Goal: Task Accomplishment & Management: Manage account settings

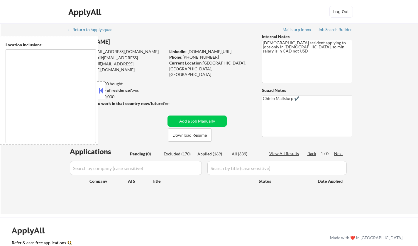
click at [103, 89] on button at bounding box center [101, 90] width 6 height 9
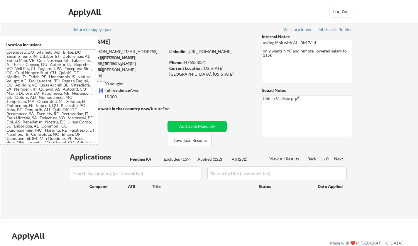
click at [3, 196] on div "← Return to /applysquad Mailslurp Inbox Job Search Builder Gloria Wahler User E…" at bounding box center [210, 121] width 418 height 196
click at [13, 184] on div "← Return to /applysquad Mailslurp Inbox Job Search Builder Gloria Wahler User E…" at bounding box center [210, 121] width 418 height 196
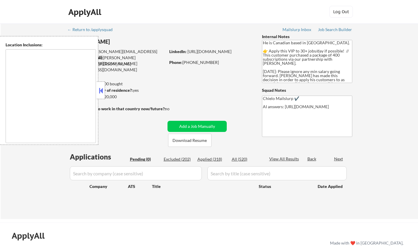
type textarea "Toronto, ON Etobicoke, ON Scarborough, ON North York, ON East York, ON York, ON…"
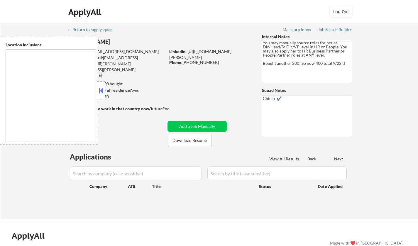
type textarea "Los Angeles, CA Glendale, CA Burbank, CA Pasadena, CA Inglewood, CA Santa Monic…"
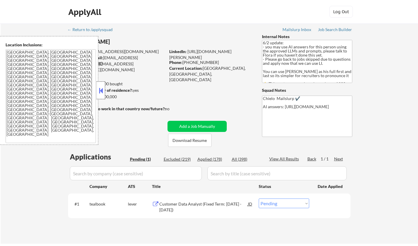
click at [101, 86] on div at bounding box center [101, 91] width 8 height 18
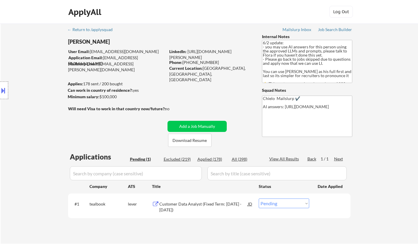
click at [295, 202] on select "Choose an option... Pending Applied Excluded (Questions) Excluded (Expired) Exc…" at bounding box center [284, 204] width 50 height 10
select select ""excluded__other_""
click at [259, 199] on select "Choose an option... Pending Applied Excluded (Questions) Excluded (Expired) Exc…" at bounding box center [284, 204] width 50 height 10
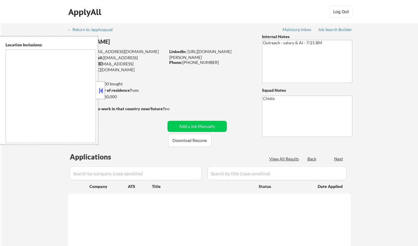
select select ""pending""
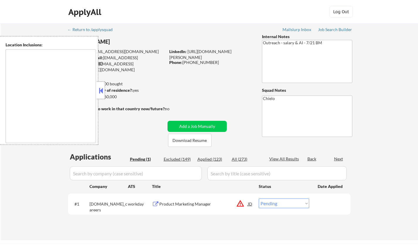
type textarea "remote"
drag, startPoint x: 100, startPoint y: 90, endPoint x: 153, endPoint y: 119, distance: 60.7
click at [100, 90] on button at bounding box center [101, 90] width 6 height 9
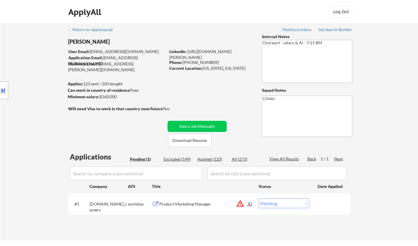
click at [251, 203] on div "JD" at bounding box center [250, 204] width 6 height 11
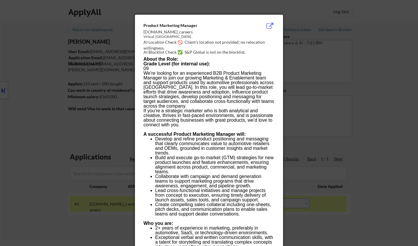
click at [385, 202] on div at bounding box center [209, 123] width 418 height 246
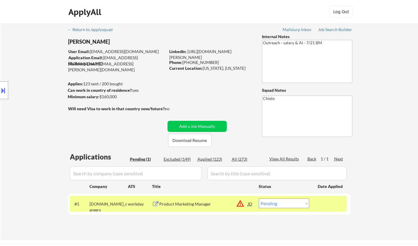
drag, startPoint x: 272, startPoint y: 203, endPoint x: 275, endPoint y: 206, distance: 4.6
click at [274, 205] on select "Choose an option... Pending Applied Excluded (Questions) Excluded (Expired) Exc…" at bounding box center [284, 204] width 50 height 10
select select ""excluded__location_""
click at [259, 199] on select "Choose an option... Pending Applied Excluded (Questions) Excluded (Expired) Exc…" at bounding box center [284, 204] width 50 height 10
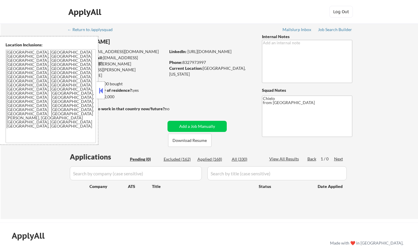
click at [100, 91] on button at bounding box center [101, 90] width 6 height 9
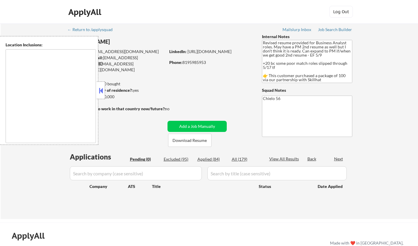
type textarea "Ottawa, ON Gatineau, QC Nepean, ON Kanata, ON Orleans, ON Gloucester, ON Stitts…"
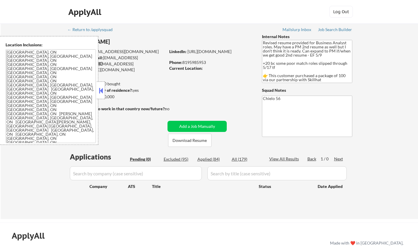
click at [103, 90] on button at bounding box center [101, 90] width 6 height 9
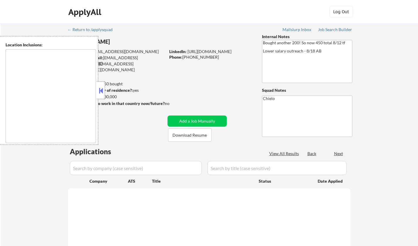
type textarea "San Francisco, CA Daly City, CA South San Francisco, CA Brisbane, CA Colma, CA …"
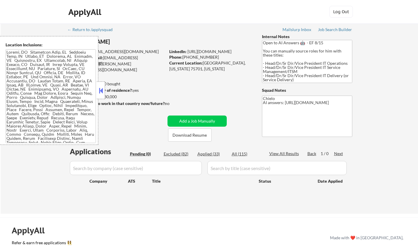
click at [100, 89] on button at bounding box center [101, 90] width 6 height 9
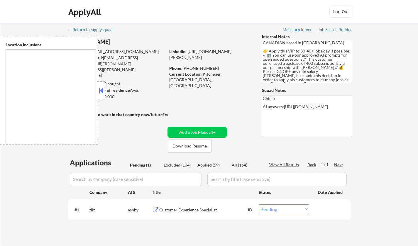
click at [102, 90] on button at bounding box center [101, 90] width 6 height 9
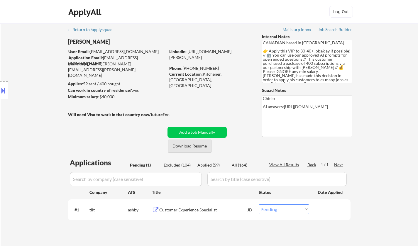
click at [188, 147] on button "Download Resume" at bounding box center [189, 146] width 43 height 13
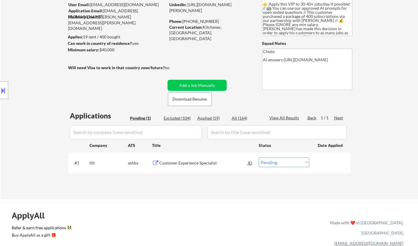
scroll to position [59, 0]
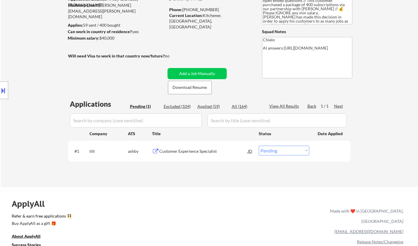
click at [183, 152] on div "Customer Experience Specialist" at bounding box center [203, 152] width 89 height 6
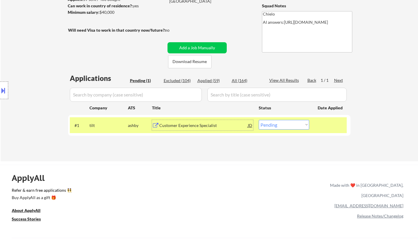
scroll to position [88, 0]
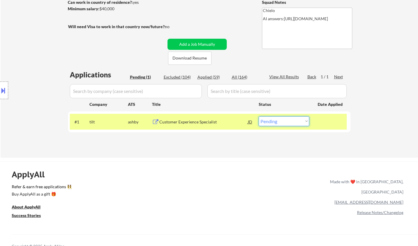
click at [288, 122] on select "Choose an option... Pending Applied Excluded (Questions) Excluded (Expired) Exc…" at bounding box center [284, 122] width 50 height 10
select select ""applied""
click at [259, 117] on select "Choose an option... Pending Applied Excluded (Questions) Excluded (Expired) Exc…" at bounding box center [284, 122] width 50 height 10
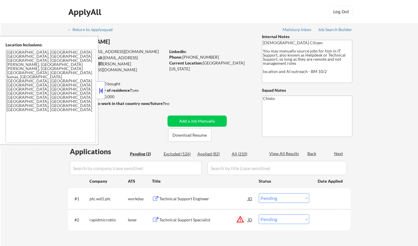
select select ""pending""
click at [98, 89] on button at bounding box center [101, 90] width 6 height 9
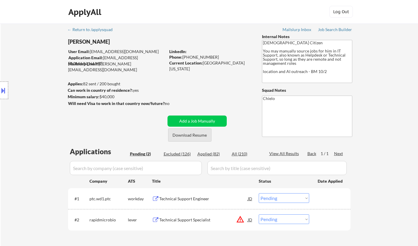
click at [191, 135] on button "Download Resume" at bounding box center [189, 135] width 43 height 13
click at [188, 197] on div "Technical Support Engineer" at bounding box center [203, 199] width 89 height 6
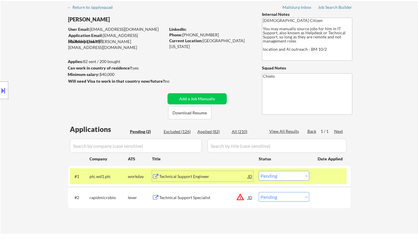
scroll to position [29, 0]
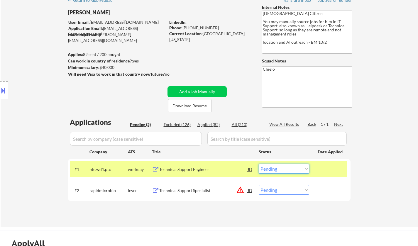
click at [283, 169] on select "Choose an option... Pending Applied Excluded (Questions) Excluded (Expired) Exc…" at bounding box center [284, 169] width 50 height 10
click at [259, 164] on select "Choose an option... Pending Applied Excluded (Questions) Excluded (Expired) Exc…" at bounding box center [284, 169] width 50 height 10
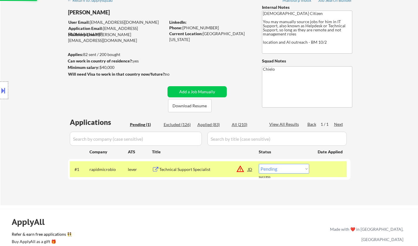
click at [183, 169] on div "Technical Support Specialist" at bounding box center [203, 170] width 89 height 6
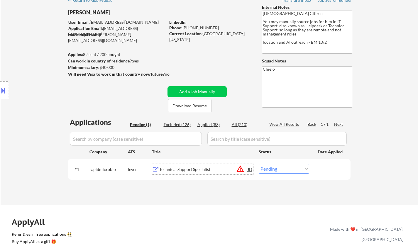
click at [250, 169] on div "JD" at bounding box center [250, 169] width 6 height 11
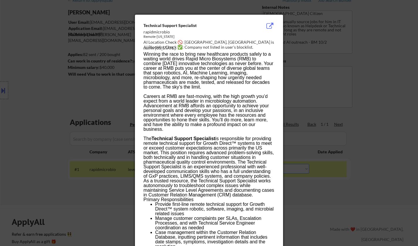
click at [375, 180] on div at bounding box center [209, 123] width 418 height 246
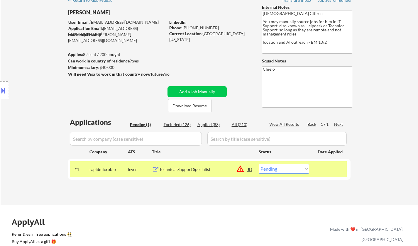
click at [296, 171] on select "Choose an option... Pending Applied Excluded (Questions) Excluded (Expired) Exc…" at bounding box center [284, 169] width 50 height 10
select select ""excluded__location_""
click at [259, 164] on select "Choose an option... Pending Applied Excluded (Questions) Excluded (Expired) Exc…" at bounding box center [284, 169] width 50 height 10
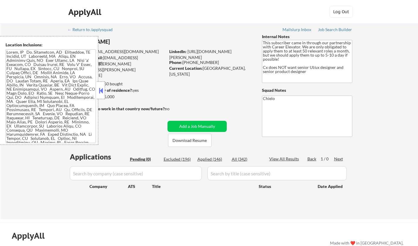
click at [100, 85] on div at bounding box center [101, 91] width 8 height 18
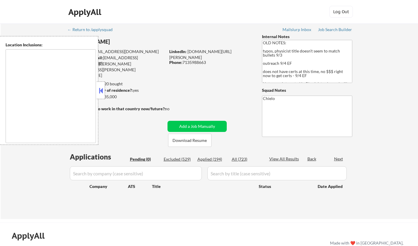
type textarea "Houston, TX Bellaire, TX West University Place, TX Southside Place, TX Hunters …"
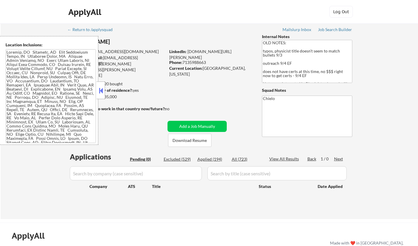
drag, startPoint x: 102, startPoint y: 90, endPoint x: 122, endPoint y: 104, distance: 24.3
click at [102, 90] on button at bounding box center [101, 90] width 6 height 9
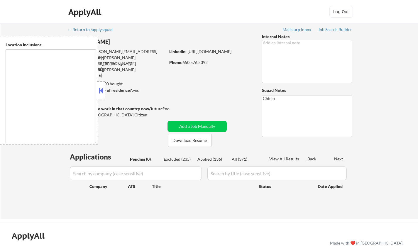
type textarea "San Francisco, CA Daly City, CA South San Francisco, CA Brisbane, CA Colma, CA …"
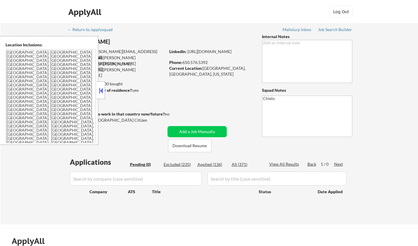
click at [100, 92] on button at bounding box center [101, 90] width 6 height 9
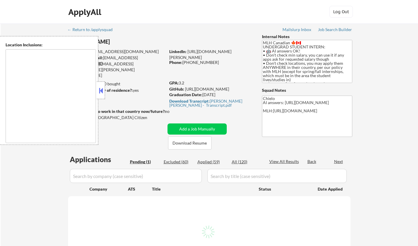
select select ""pending""
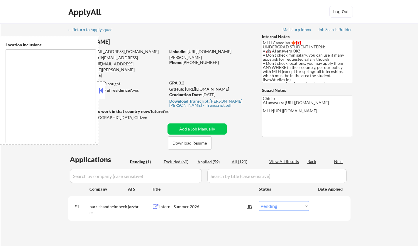
type textarea "country:[GEOGRAPHIC_DATA]"
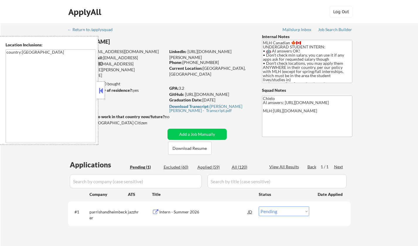
click at [211, 166] on div "Applied (59)" at bounding box center [212, 167] width 29 height 6
select select ""applied""
click at [101, 89] on button at bounding box center [101, 90] width 6 height 9
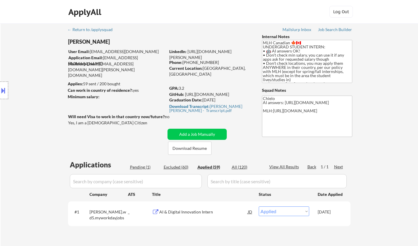
select select ""applied""
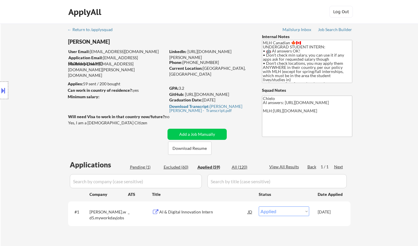
select select ""applied""
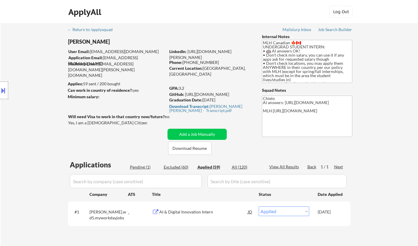
select select ""applied""
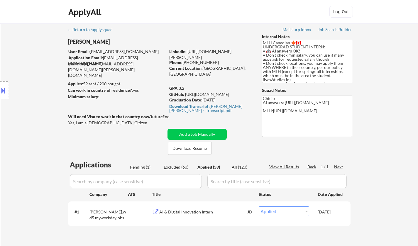
select select ""applied""
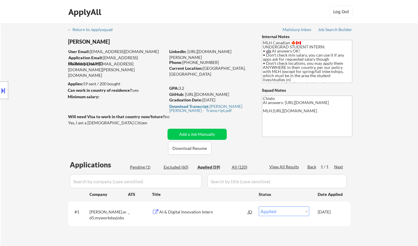
select select ""applied""
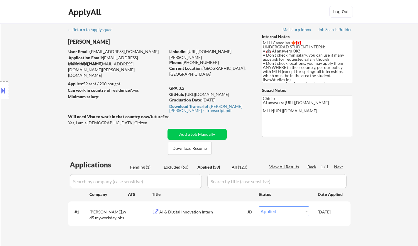
select select ""applied""
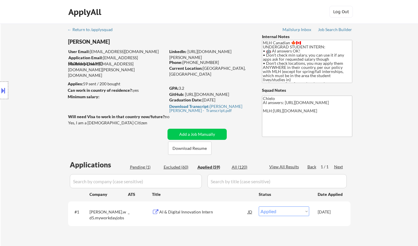
select select ""applied""
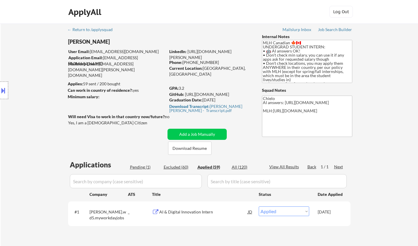
select select ""applied""
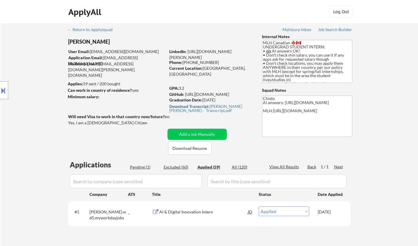
select select ""applied""
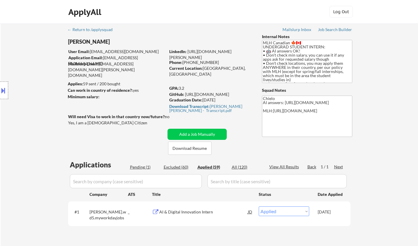
select select ""applied""
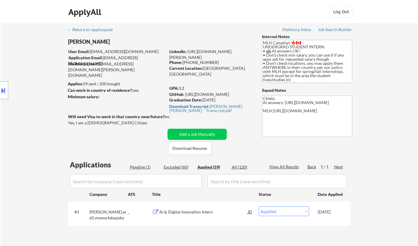
select select ""applied""
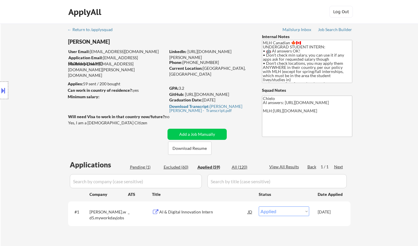
select select ""applied""
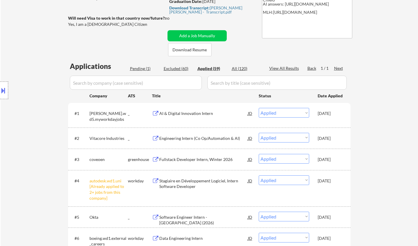
scroll to position [59, 0]
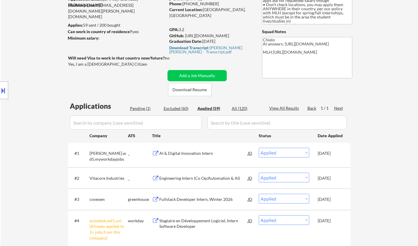
click at [139, 110] on div "Pending (1)" at bounding box center [144, 109] width 29 height 6
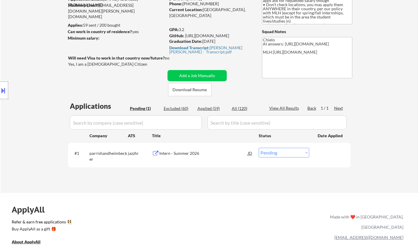
click at [182, 156] on div "Intern - Summer 2026" at bounding box center [203, 154] width 89 height 6
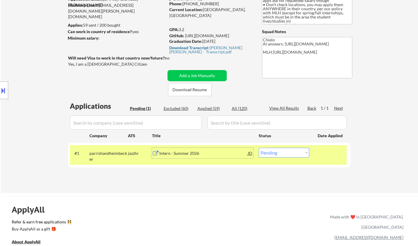
click at [295, 157] on select "Choose an option... Pending Applied Excluded (Questions) Excluded (Expired) Exc…" at bounding box center [284, 153] width 50 height 10
select select ""applied""
click at [259, 148] on select "Choose an option... Pending Applied Excluded (Questions) Excluded (Expired) Exc…" at bounding box center [284, 153] width 50 height 10
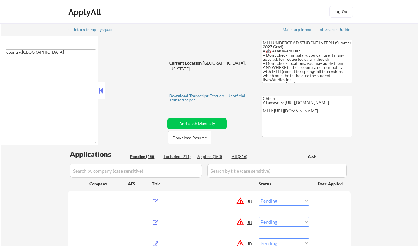
select select ""pending""
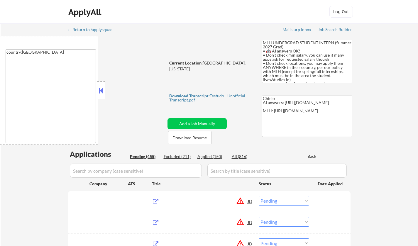
select select ""pending""
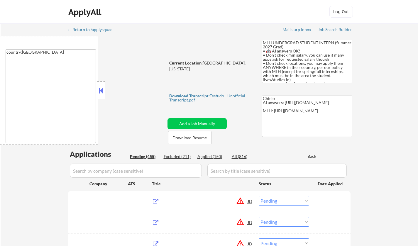
select select ""pending""
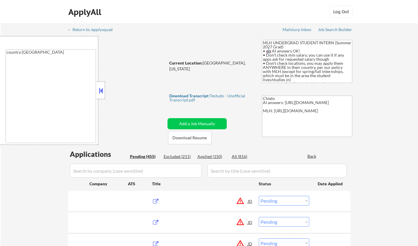
select select ""pending""
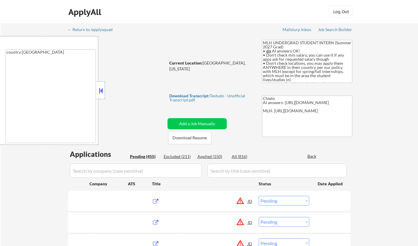
select select ""pending""
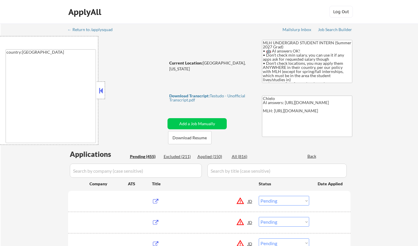
select select ""pending""
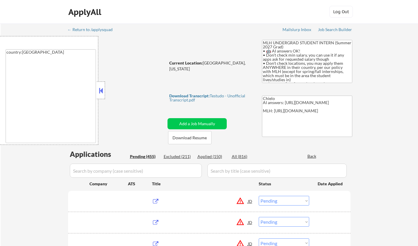
select select ""pending""
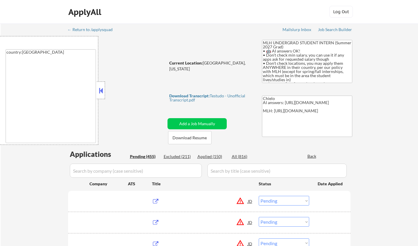
select select ""pending""
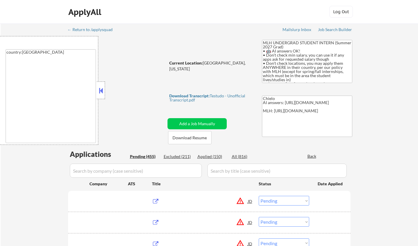
select select ""pending""
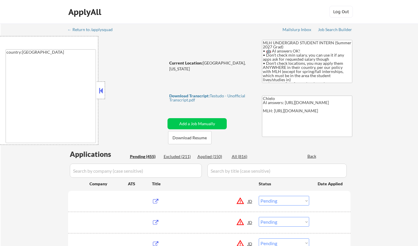
select select ""pending""
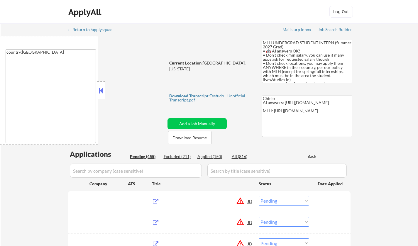
select select ""pending""
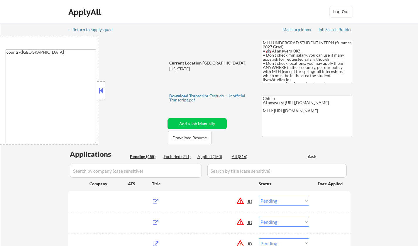
select select ""pending""
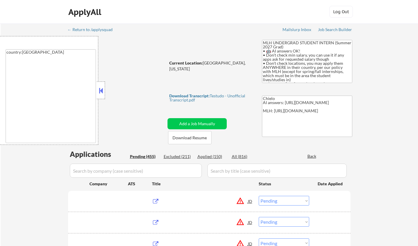
select select ""pending""
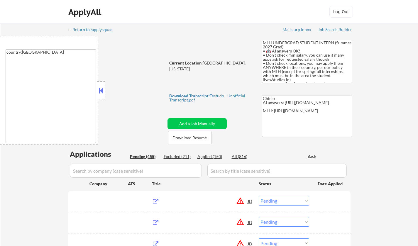
select select ""pending""
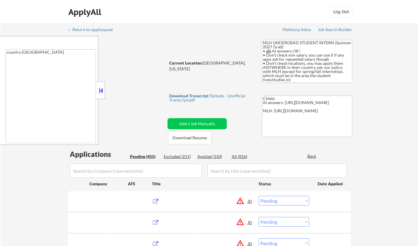
select select ""pending""
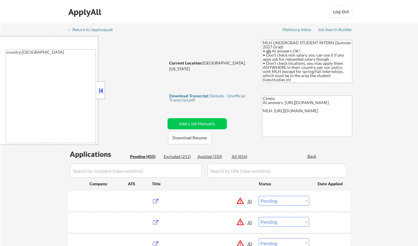
select select ""pending""
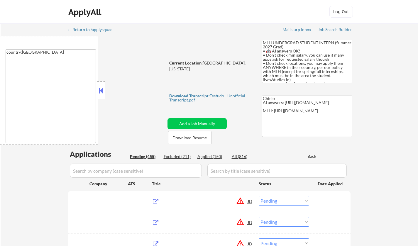
select select ""pending""
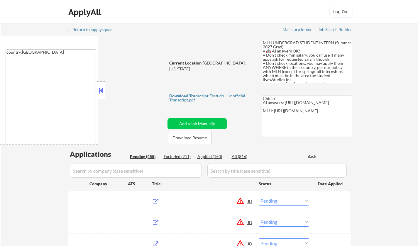
select select ""pending""
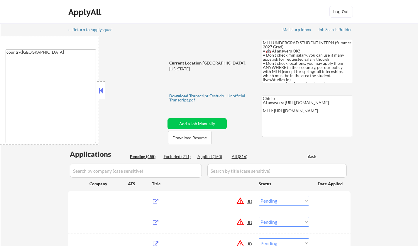
select select ""pending""
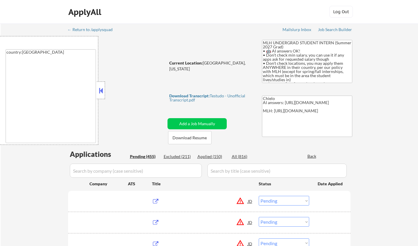
select select ""pending""
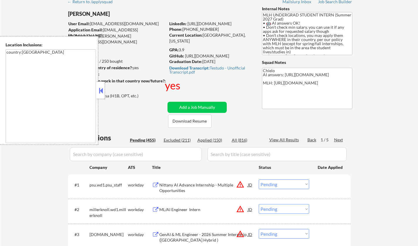
scroll to position [29, 0]
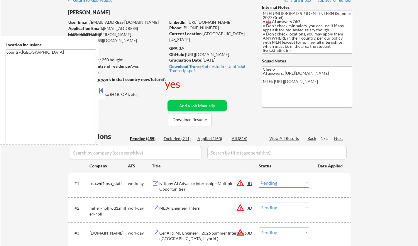
click at [98, 90] on button at bounding box center [101, 90] width 6 height 9
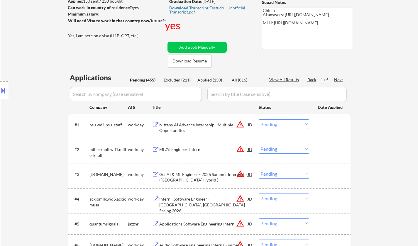
scroll to position [600, 0]
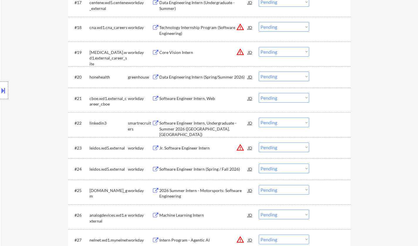
click at [194, 122] on div "Software Engineer Intern, Undergraduate - Summer 2026 ([GEOGRAPHIC_DATA], [GEOG…" at bounding box center [203, 128] width 89 height 17
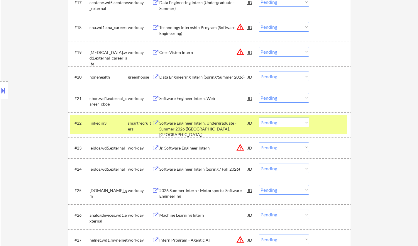
select select ""PLACEHOLDER_1427118222253""
select select ""pending""
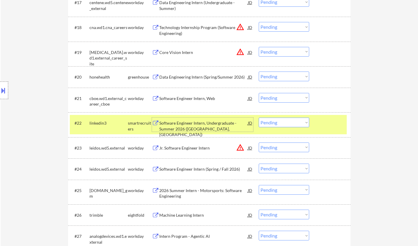
click at [289, 122] on select "Choose an option... Pending Applied Excluded (Questions) Excluded (Expired) Exc…" at bounding box center [284, 123] width 50 height 10
click at [259, 118] on select "Choose an option... Pending Applied Excluded (Questions) Excluded (Expired) Exc…" at bounding box center [284, 123] width 50 height 10
select select ""pending""
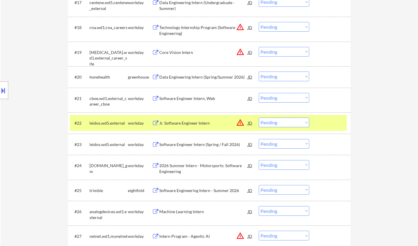
scroll to position [1515, 0]
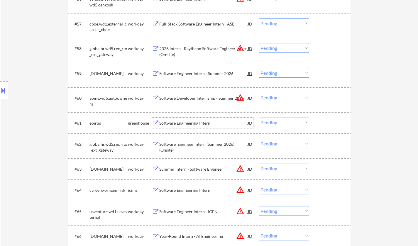
click at [174, 124] on div "Software Engineering Intern" at bounding box center [203, 123] width 89 height 6
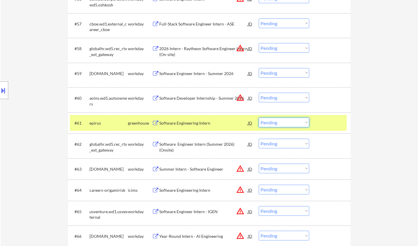
drag, startPoint x: 304, startPoint y: 123, endPoint x: 303, endPoint y: 127, distance: 3.9
click at [304, 123] on select "Choose an option... Pending Applied Excluded (Questions) Excluded (Expired) Exc…" at bounding box center [284, 123] width 50 height 10
click at [259, 118] on select "Choose an option... Pending Applied Excluded (Questions) Excluded (Expired) Exc…" at bounding box center [284, 123] width 50 height 10
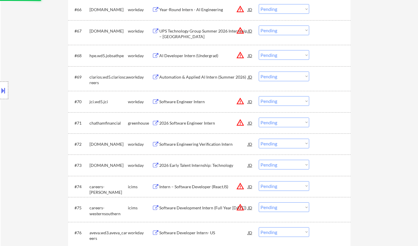
select select ""pending""
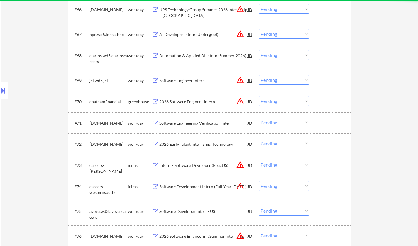
click at [181, 101] on div "2026 Software Engineer Intern" at bounding box center [203, 102] width 89 height 6
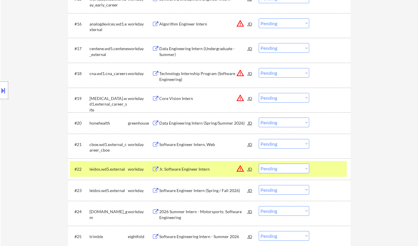
scroll to position [1721, 0]
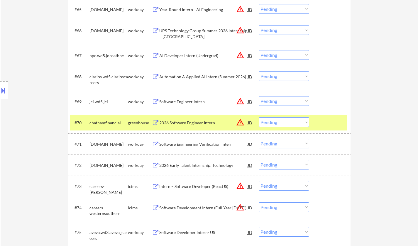
drag, startPoint x: 281, startPoint y: 118, endPoint x: 278, endPoint y: 127, distance: 8.9
click at [281, 119] on select "Choose an option... Pending Applied Excluded (Questions) Excluded (Expired) Exc…" at bounding box center [284, 122] width 50 height 10
click at [259, 117] on select "Choose an option... Pending Applied Excluded (Questions) Excluded (Expired) Exc…" at bounding box center [284, 122] width 50 height 10
select select ""pending""
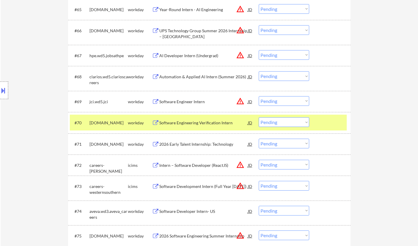
scroll to position [2018, 0]
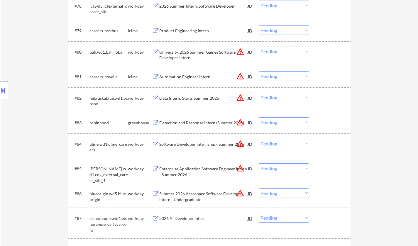
drag, startPoint x: 292, startPoint y: 122, endPoint x: 294, endPoint y: 126, distance: 4.6
click at [292, 123] on select "Choose an option... Pending Applied Excluded (Questions) Excluded (Expired) Exc…" at bounding box center [284, 122] width 50 height 10
click at [259, 118] on select "Choose an option... Pending Applied Excluded (Questions) Excluded (Expired) Exc…" at bounding box center [284, 122] width 50 height 10
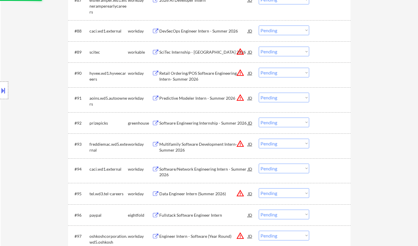
select select ""pending""
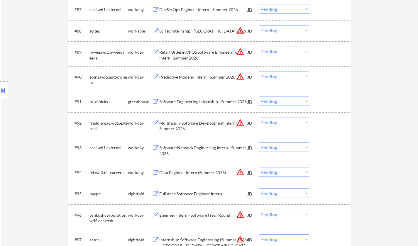
click at [189, 103] on div "Software Engineering Internship - Summer 2026" at bounding box center [203, 102] width 89 height 6
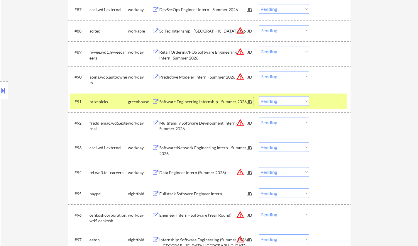
click at [281, 104] on select "Choose an option... Pending Applied Excluded (Questions) Excluded (Expired) Exc…" at bounding box center [284, 101] width 50 height 10
click at [259, 96] on select "Choose an option... Pending Applied Excluded (Questions) Excluded (Expired) Exc…" at bounding box center [284, 101] width 50 height 10
select select ""pending""
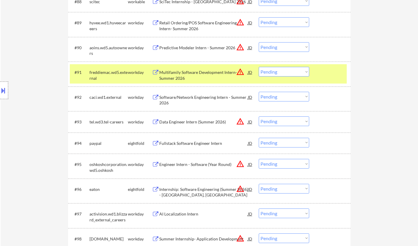
scroll to position [554, 0]
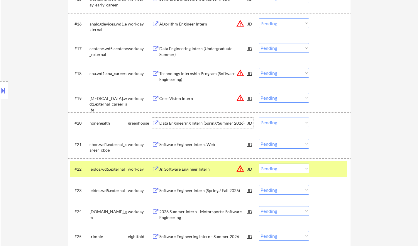
click at [197, 122] on div "Data Engineering Intern (Spring/Summer 2026)" at bounding box center [203, 123] width 89 height 6
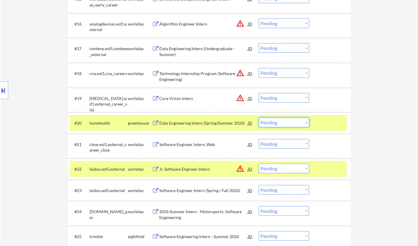
click at [286, 123] on select "Choose an option... Pending Applied Excluded (Questions) Excluded (Expired) Exc…" at bounding box center [284, 123] width 50 height 10
click at [259, 118] on select "Choose an option... Pending Applied Excluded (Questions) Excluded (Expired) Exc…" at bounding box center [284, 123] width 50 height 10
select select ""pending""
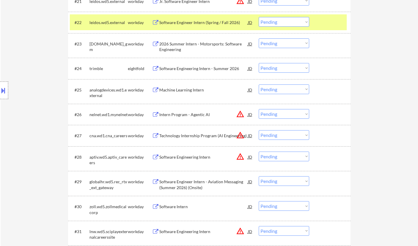
scroll to position [2124, 0]
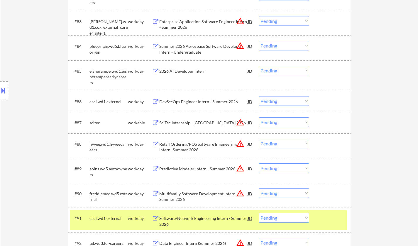
click at [183, 121] on div "SciTec Internship - [GEOGRAPHIC_DATA] 2026" at bounding box center [203, 123] width 89 height 6
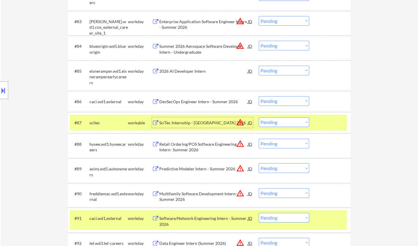
drag, startPoint x: 281, startPoint y: 124, endPoint x: 284, endPoint y: 127, distance: 4.2
click at [281, 124] on select "Choose an option... Pending Applied Excluded (Questions) Excluded (Expired) Exc…" at bounding box center [284, 122] width 50 height 10
click at [259, 117] on select "Choose an option... Pending Applied Excluded (Questions) Excluded (Expired) Exc…" at bounding box center [284, 122] width 50 height 10
select select ""pending""
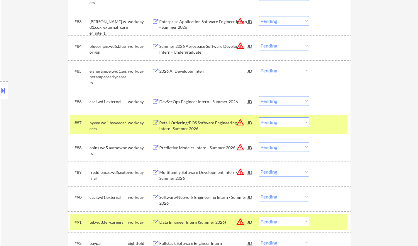
scroll to position [1274, 0]
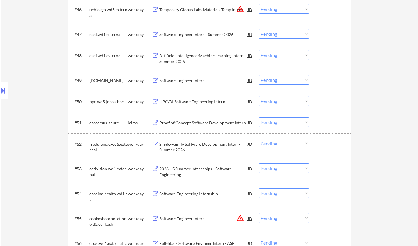
click at [189, 123] on div "Proof of Concept Software Development Intern" at bounding box center [203, 123] width 89 height 6
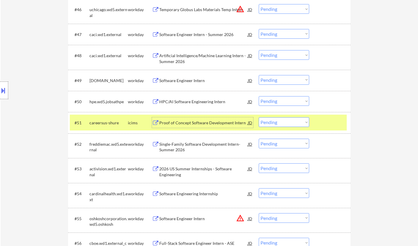
click at [283, 125] on select "Choose an option... Pending Applied Excluded (Questions) Excluded (Expired) Exc…" at bounding box center [284, 122] width 50 height 10
click at [259, 117] on select "Choose an option... Pending Applied Excluded (Questions) Excluded (Expired) Exc…" at bounding box center [284, 122] width 50 height 10
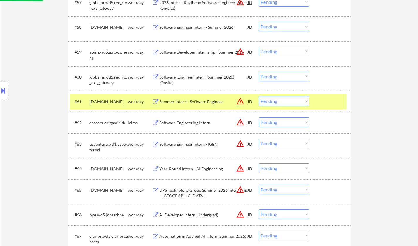
select select ""pending""
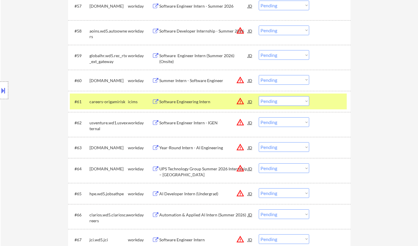
click at [153, 103] on button at bounding box center [155, 102] width 7 height 6
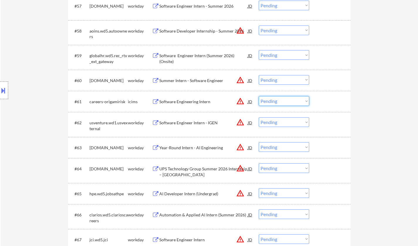
drag, startPoint x: 277, startPoint y: 100, endPoint x: 277, endPoint y: 106, distance: 6.2
click at [277, 100] on select "Choose an option... Pending Applied Excluded (Questions) Excluded (Expired) Exc…" at bounding box center [284, 101] width 50 height 10
click at [259, 96] on select "Choose an option... Pending Applied Excluded (Questions) Excluded (Expired) Exc…" at bounding box center [284, 101] width 50 height 10
select select ""pending""
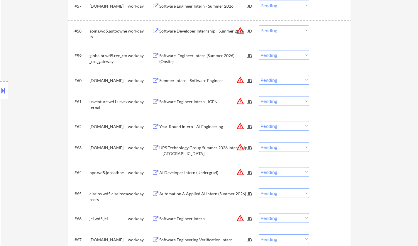
scroll to position [1699, 0]
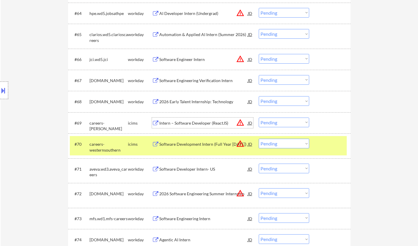
click at [191, 122] on div "Intern – Software Developer (ReactJS)" at bounding box center [203, 123] width 89 height 6
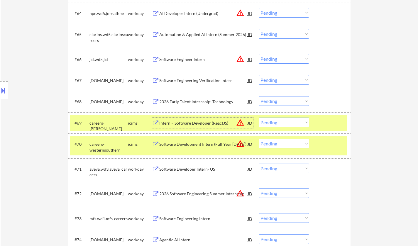
click at [295, 122] on select "Choose an option... Pending Applied Excluded (Questions) Excluded (Expired) Exc…" at bounding box center [284, 123] width 50 height 10
click at [259, 118] on select "Choose an option... Pending Applied Excluded (Questions) Excluded (Expired) Exc…" at bounding box center [284, 123] width 50 height 10
select select ""pending""
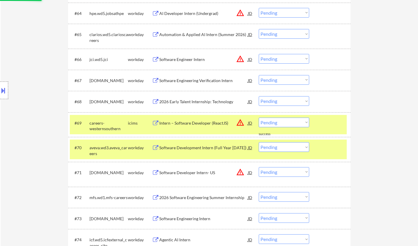
scroll to position [1863, 0]
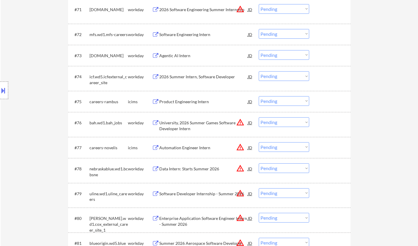
click at [188, 103] on div "Product Engineering Intern" at bounding box center [203, 102] width 89 height 6
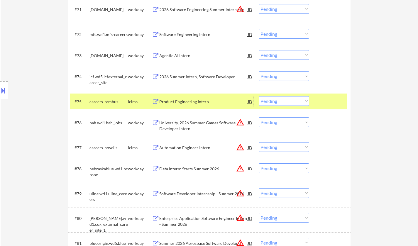
click at [275, 100] on select "Choose an option... Pending Applied Excluded (Questions) Excluded (Expired) Exc…" at bounding box center [284, 101] width 50 height 10
click at [259, 96] on select "Choose an option... Pending Applied Excluded (Questions) Excluded (Expired) Exc…" at bounding box center [284, 101] width 50 height 10
select select ""pending""
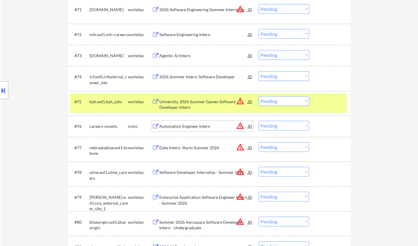
click at [186, 128] on div "Automation Engineer Intern" at bounding box center [203, 127] width 89 height 6
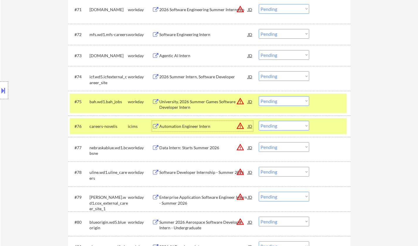
click at [287, 124] on select "Choose an option... Pending Applied Excluded (Questions) Excluded (Expired) Exc…" at bounding box center [284, 126] width 50 height 10
click at [259, 121] on select "Choose an option... Pending Applied Excluded (Questions) Excluded (Expired) Exc…" at bounding box center [284, 126] width 50 height 10
select select ""pending""
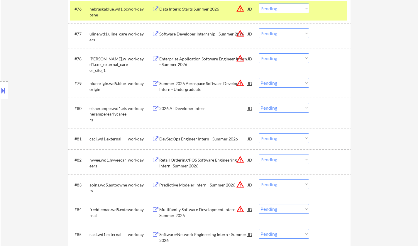
scroll to position [2418, 0]
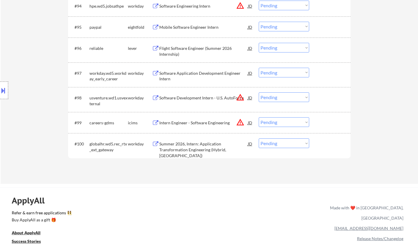
click at [188, 126] on div "Intern Engineer - Software Engineering" at bounding box center [203, 123] width 89 height 6
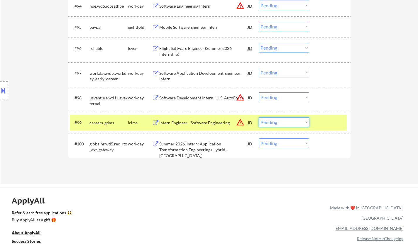
click at [292, 120] on select "Choose an option... Pending Applied Excluded (Questions) Excluded (Expired) Exc…" at bounding box center [284, 122] width 50 height 10
click at [259, 117] on select "Choose an option... Pending Applied Excluded (Questions) Excluded (Expired) Exc…" at bounding box center [284, 122] width 50 height 10
select select ""pending""
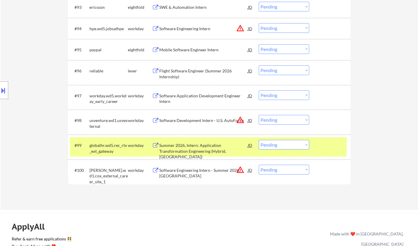
scroll to position [2389, 0]
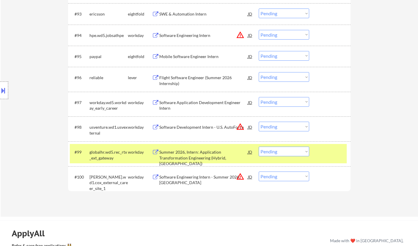
click at [185, 78] on div "Flight Software Engineer (Summer 2026 Internship)" at bounding box center [203, 80] width 89 height 11
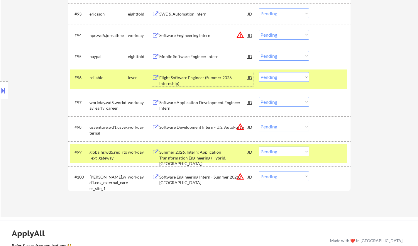
drag, startPoint x: 274, startPoint y: 75, endPoint x: 275, endPoint y: 81, distance: 5.7
click at [274, 75] on select "Choose an option... Pending Applied Excluded (Questions) Excluded (Expired) Exc…" at bounding box center [284, 77] width 50 height 10
click at [259, 73] on select "Choose an option... Pending Applied Excluded (Questions) Excluded (Expired) Exc…" at bounding box center [284, 77] width 50 height 10
select select ""pending""
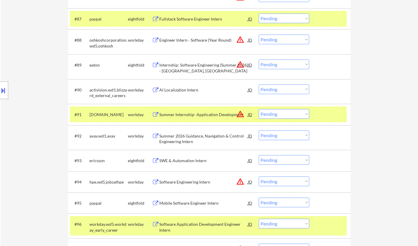
scroll to position [0, 0]
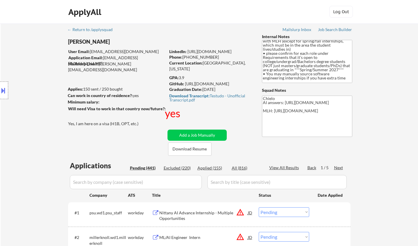
click at [339, 169] on div "Next" at bounding box center [338, 168] width 9 height 6
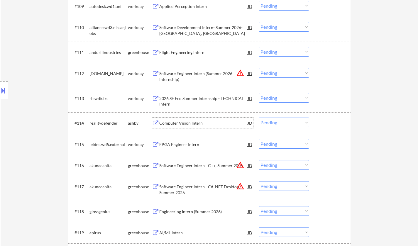
click at [179, 124] on div "Computer Vision Intern" at bounding box center [203, 123] width 89 height 6
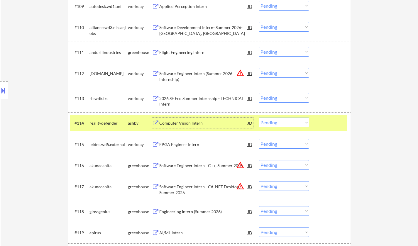
drag, startPoint x: 275, startPoint y: 118, endPoint x: 280, endPoint y: 122, distance: 6.5
click at [276, 118] on select "Choose an option... Pending Applied Excluded (Questions) Excluded (Expired) Exc…" at bounding box center [284, 123] width 50 height 10
click at [259, 118] on select "Choose an option... Pending Applied Excluded (Questions) Excluded (Expired) Exc…" at bounding box center [284, 123] width 50 height 10
select select ""pending""
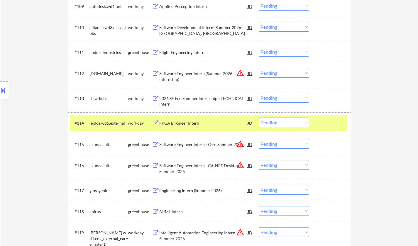
drag, startPoint x: 269, startPoint y: 141, endPoint x: 279, endPoint y: 147, distance: 11.8
click at [269, 141] on select "Choose an option... Pending Applied Excluded (Questions) Excluded (Expired) Exc…" at bounding box center [284, 144] width 50 height 10
select select ""excluded__other_""
click at [259, 139] on select "Choose an option... Pending Applied Excluded (Questions) Excluded (Expired) Exc…" at bounding box center [284, 144] width 50 height 10
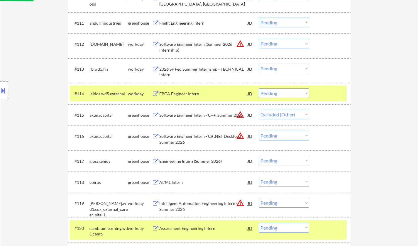
click at [284, 135] on select "Choose an option... Pending Applied Excluded (Questions) Excluded (Expired) Exc…" at bounding box center [284, 136] width 50 height 10
select select ""excluded__other_""
click at [259, 131] on select "Choose an option... Pending Applied Excluded (Questions) Excluded (Expired) Exc…" at bounding box center [284, 136] width 50 height 10
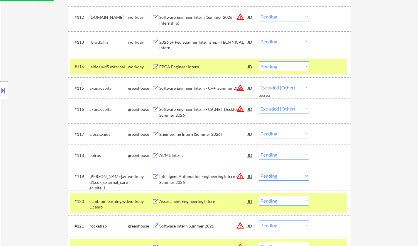
scroll to position [483, 0]
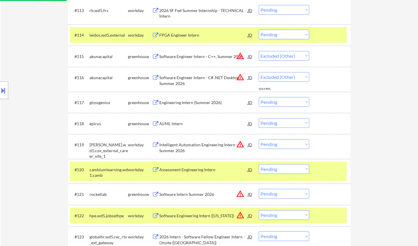
select select ""pending""
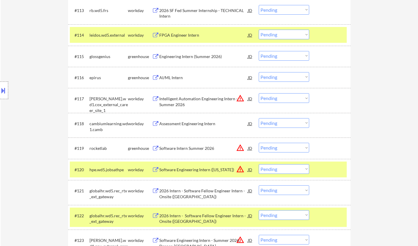
click at [190, 58] on div "Engineering Intern (Summer 2026)" at bounding box center [203, 57] width 89 height 6
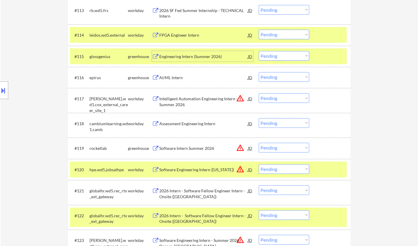
drag, startPoint x: 286, startPoint y: 56, endPoint x: 289, endPoint y: 60, distance: 4.6
click at [287, 56] on select "Choose an option... Pending Applied Excluded (Questions) Excluded (Expired) Exc…" at bounding box center [284, 56] width 50 height 10
click at [259, 51] on select "Choose an option... Pending Applied Excluded (Questions) Excluded (Expired) Exc…" at bounding box center [284, 56] width 50 height 10
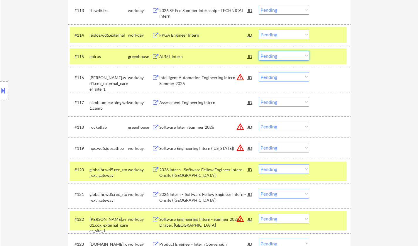
drag, startPoint x: 287, startPoint y: 55, endPoint x: 290, endPoint y: 60, distance: 4.7
click at [287, 55] on select "Choose an option... Pending Applied Excluded (Questions) Excluded (Expired) Exc…" at bounding box center [284, 56] width 50 height 10
click at [259, 51] on select "Choose an option... Pending Applied Excluded (Questions) Excluded (Expired) Exc…" at bounding box center [284, 56] width 50 height 10
select select ""pending""
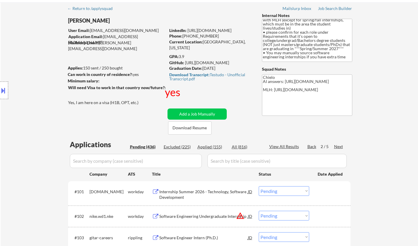
scroll to position [0, 0]
